Goal: Task Accomplishment & Management: Use online tool/utility

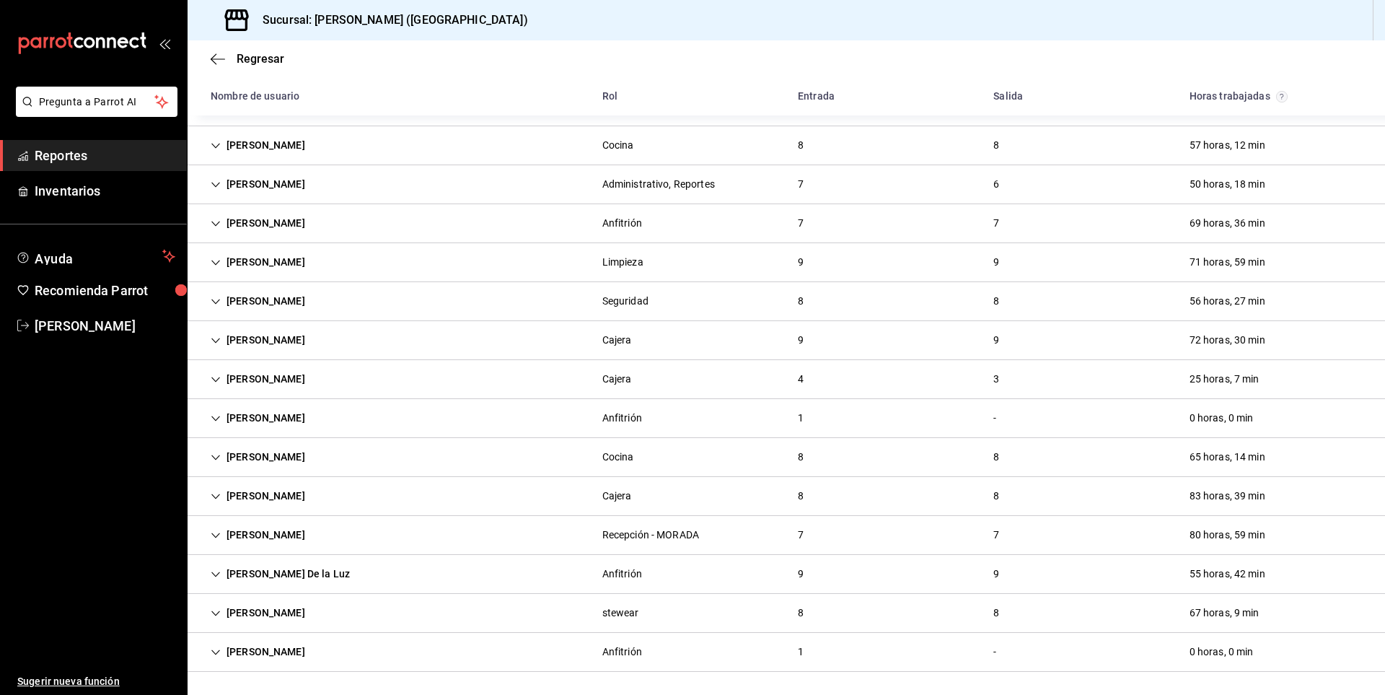
click at [443, 400] on div "[PERSON_NAME] Anfitrión 1 - 0 horas, 0 min" at bounding box center [787, 418] width 1198 height 39
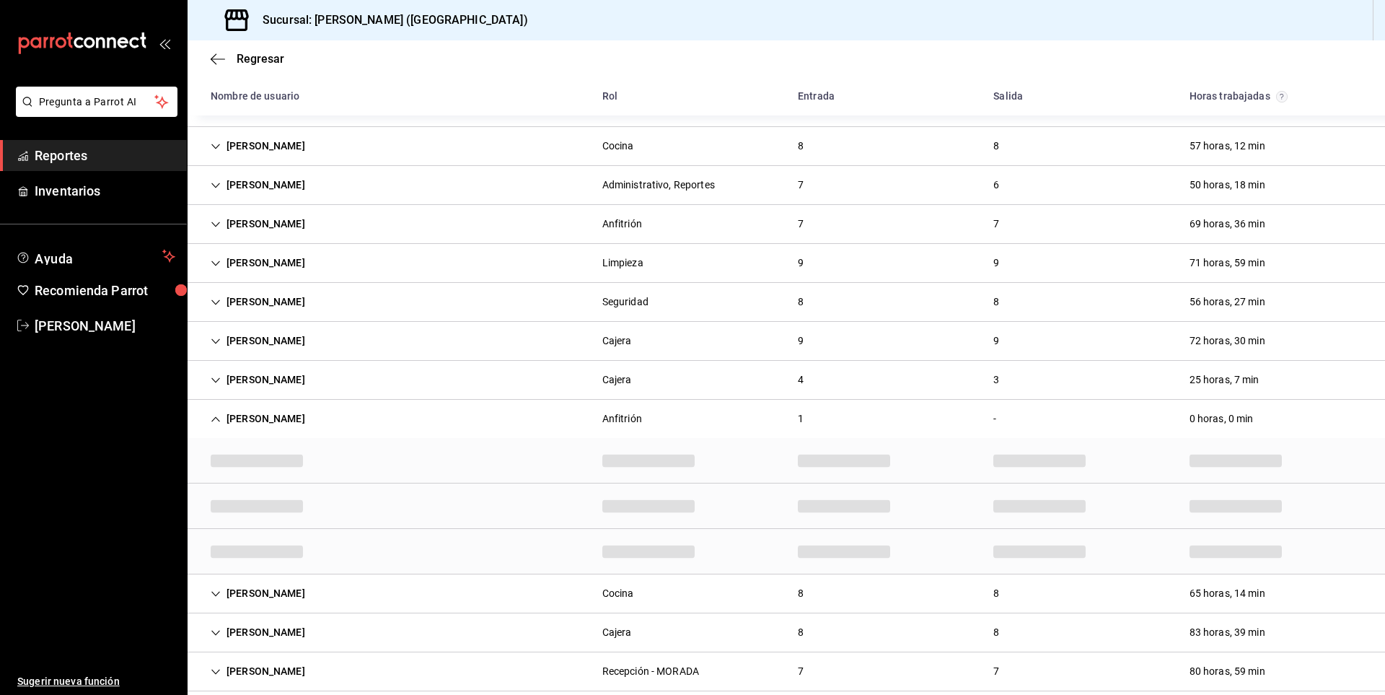
scroll to position [337, 0]
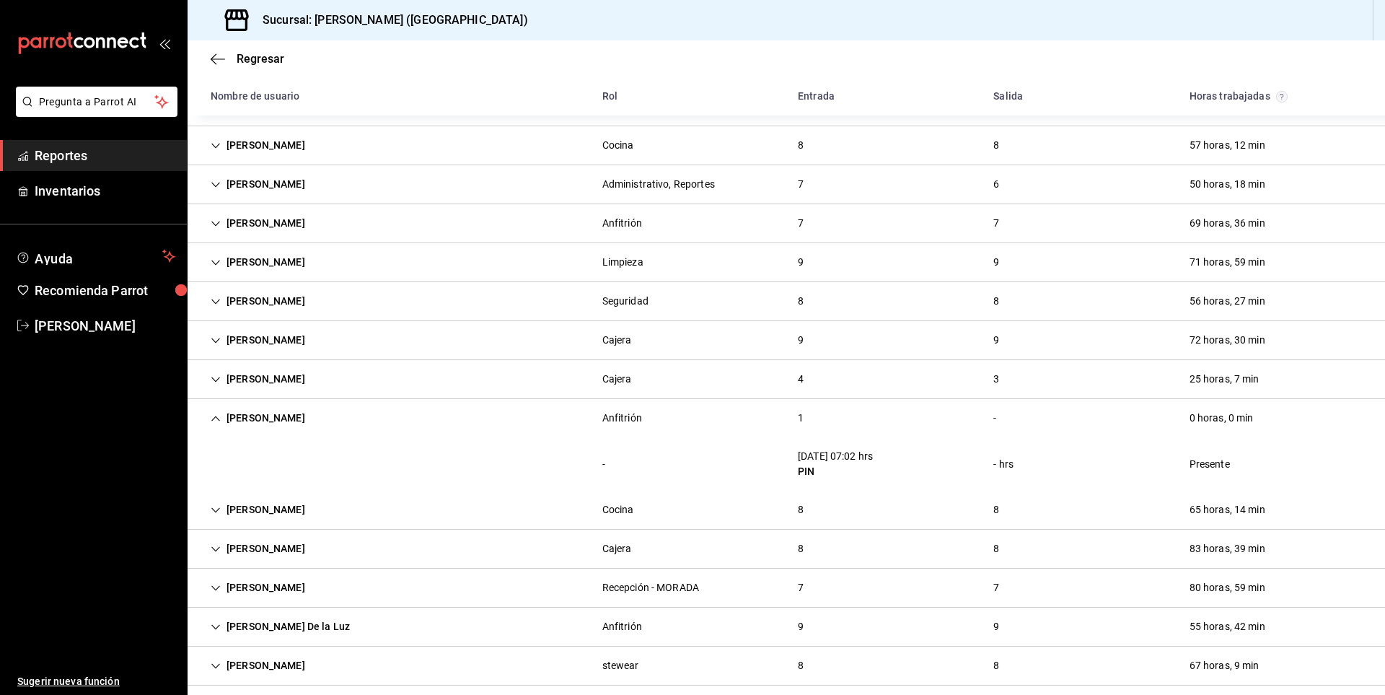
click at [66, 169] on link "Reportes" at bounding box center [93, 155] width 187 height 31
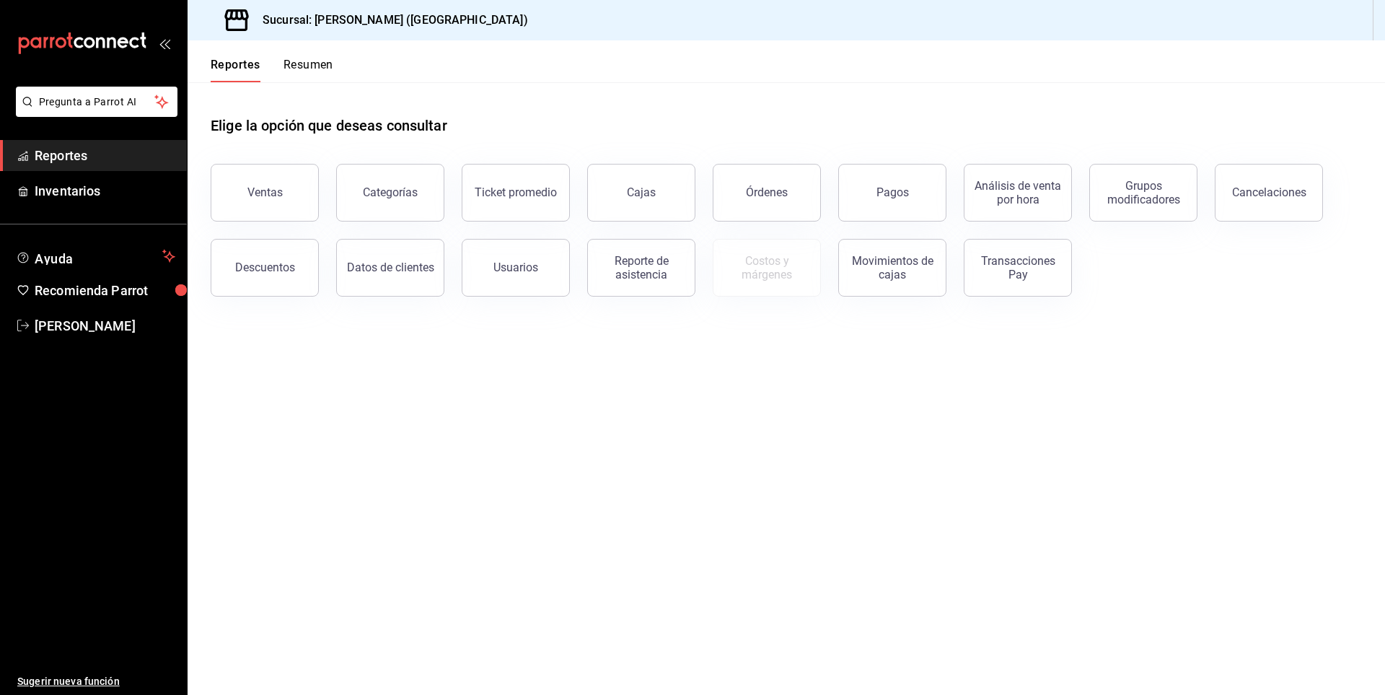
drag, startPoint x: 888, startPoint y: 209, endPoint x: 906, endPoint y: 202, distance: 19.2
click at [906, 202] on button "Pagos" at bounding box center [892, 193] width 108 height 58
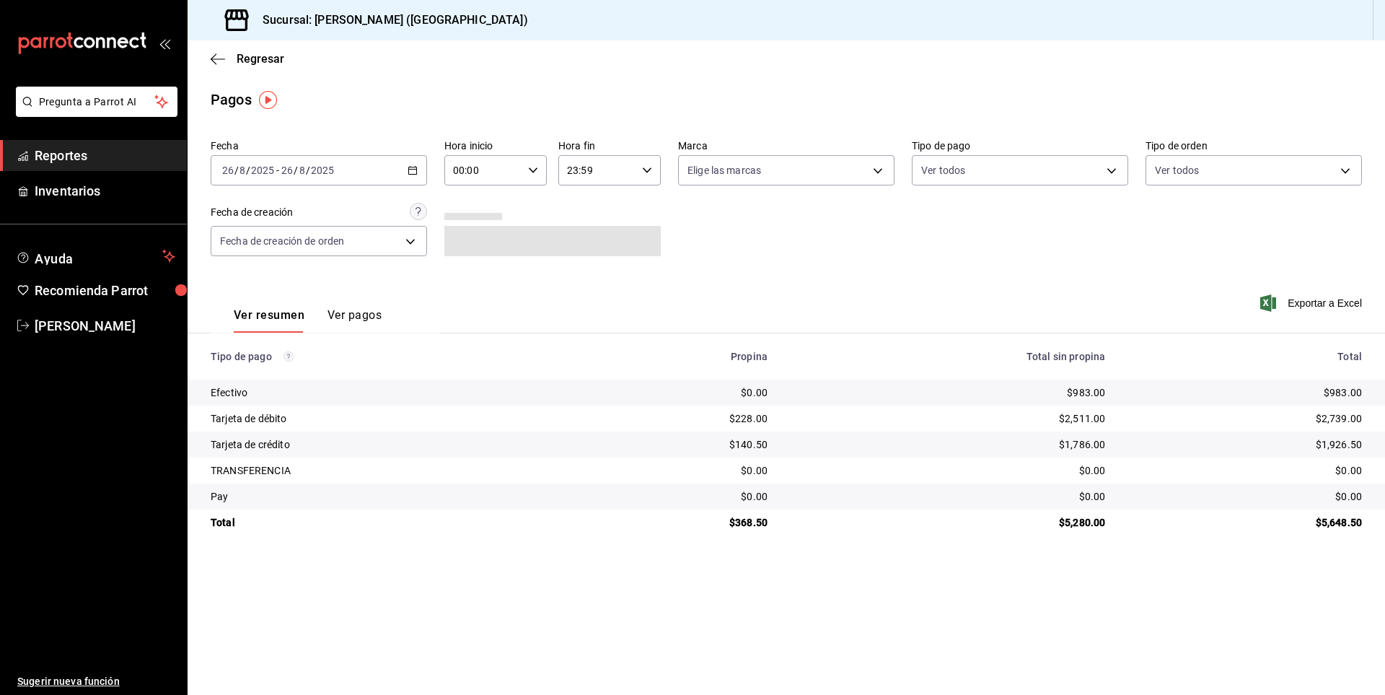
click at [417, 174] on \(Stroke\) "button" at bounding box center [412, 171] width 9 height 8
click at [229, 248] on span "Ayer" at bounding box center [279, 246] width 112 height 15
click at [229, 248] on body "Pregunta a Parrot AI Reportes Inventarios Ayuda Recomienda Parrot [PERSON_NAME]…" at bounding box center [692, 347] width 1385 height 695
click at [633, 314] on div at bounding box center [692, 347] width 1385 height 695
click at [957, 93] on div "Pagos" at bounding box center [787, 100] width 1198 height 22
